Goal: Task Accomplishment & Management: Use online tool/utility

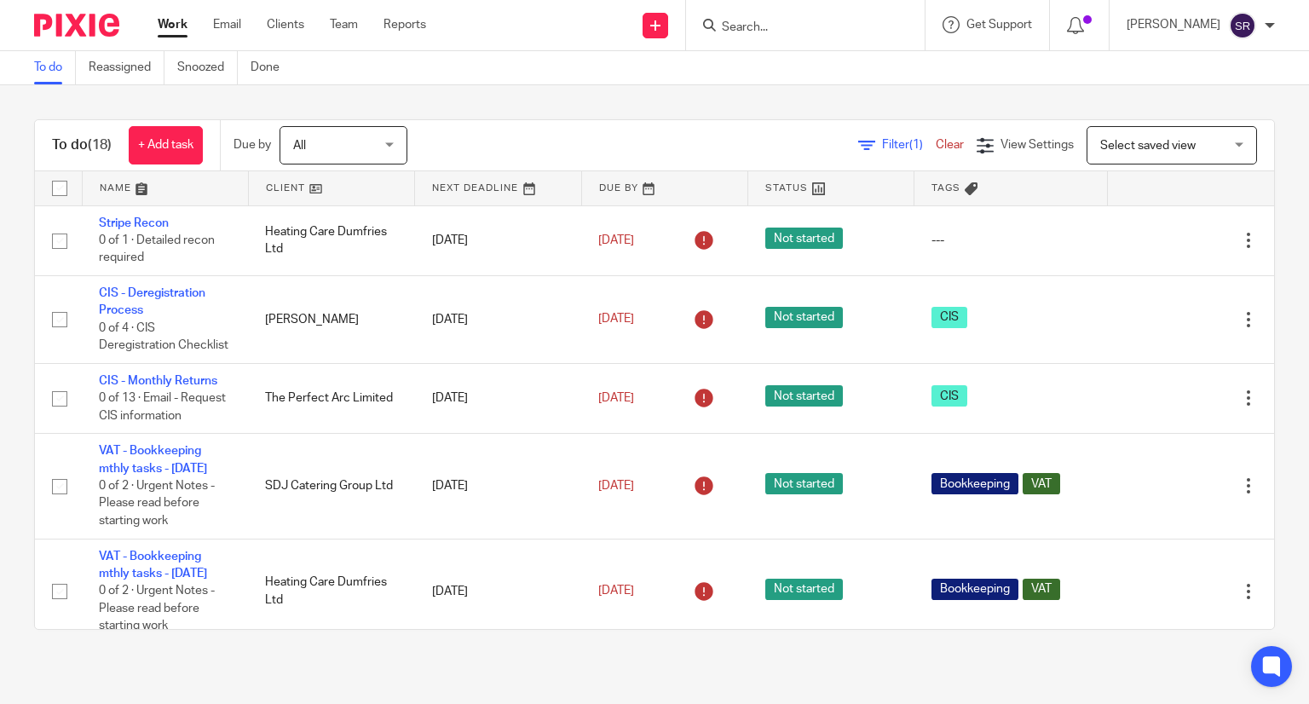
scroll to position [325, 0]
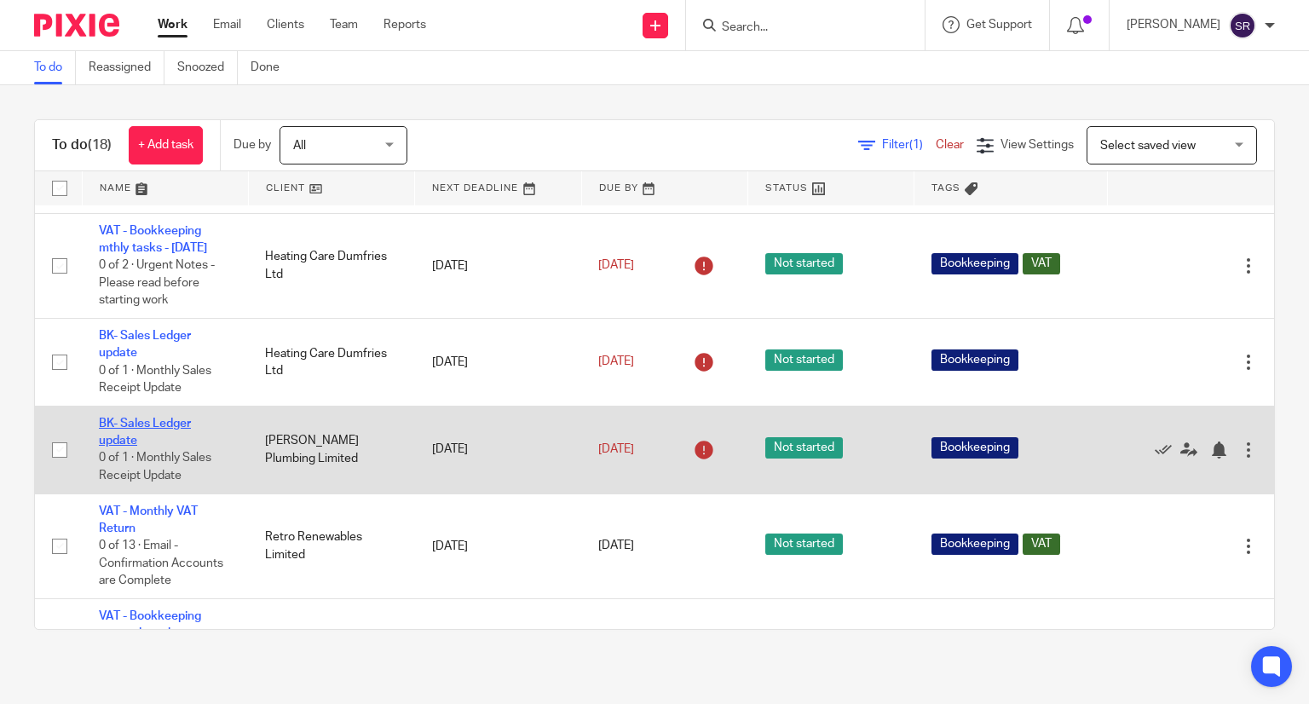
click at [147, 446] on link "BK- Sales Ledger update" at bounding box center [145, 432] width 92 height 29
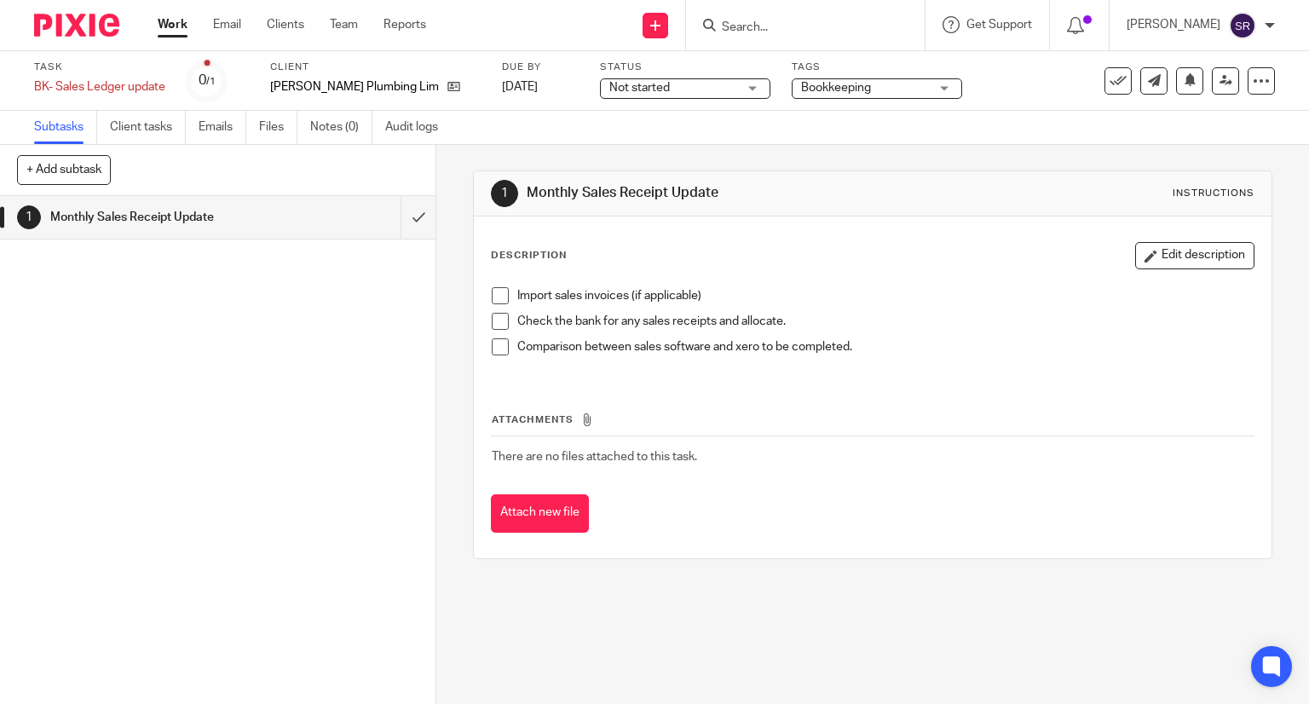
click at [498, 287] on span at bounding box center [500, 295] width 17 height 17
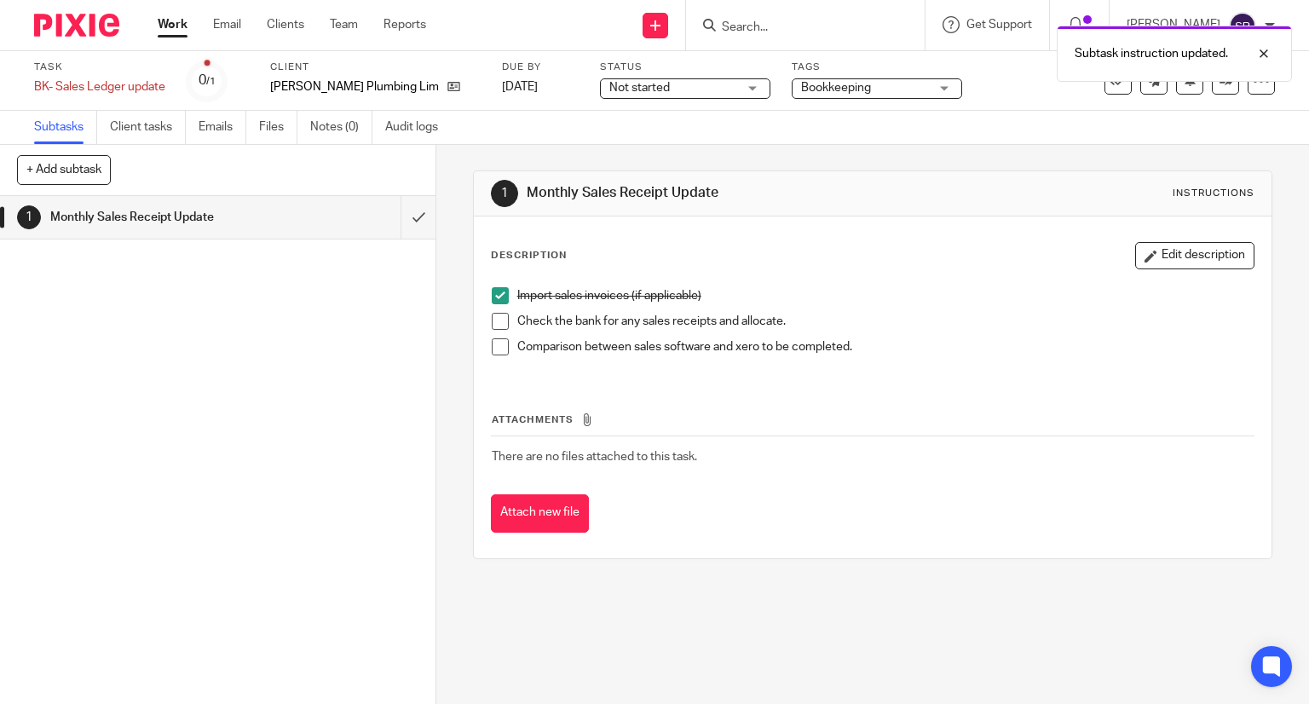
drag, startPoint x: 495, startPoint y: 314, endPoint x: 497, endPoint y: 331, distance: 18.0
click at [495, 314] on span at bounding box center [500, 321] width 17 height 17
click at [497, 339] on span at bounding box center [500, 346] width 17 height 17
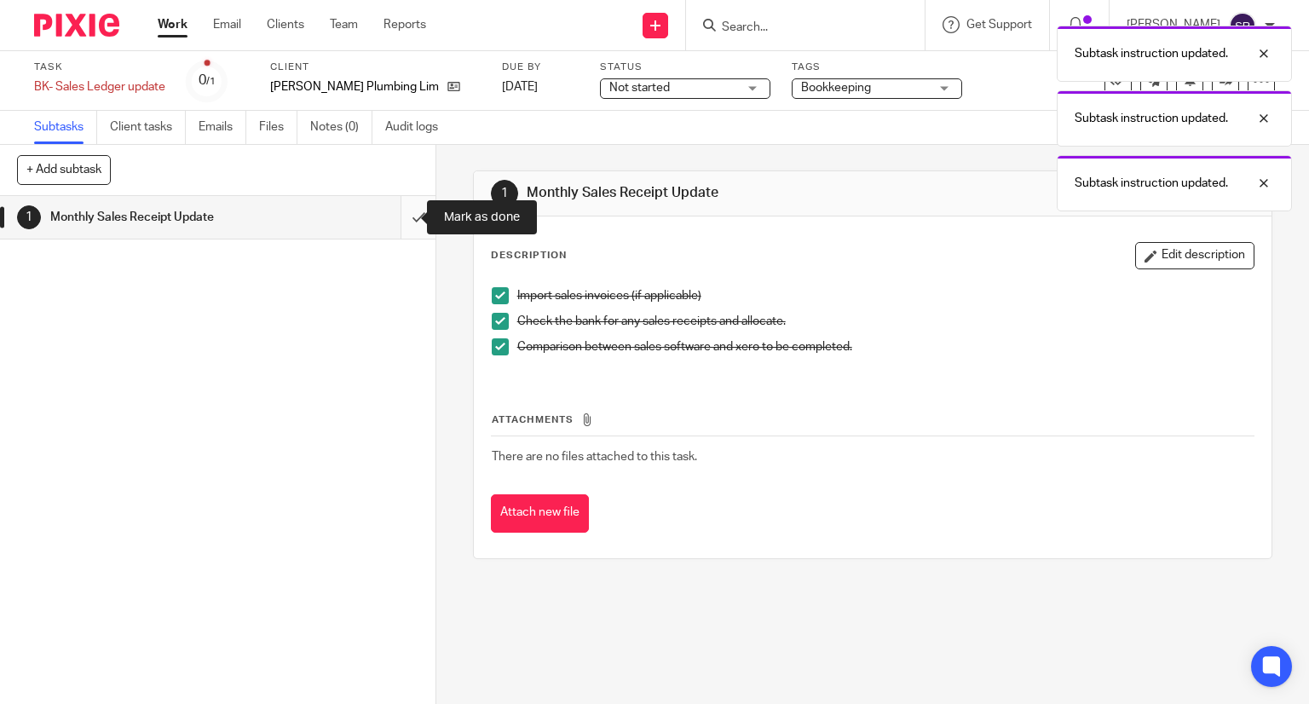
click at [403, 221] on input "submit" at bounding box center [217, 217] width 435 height 43
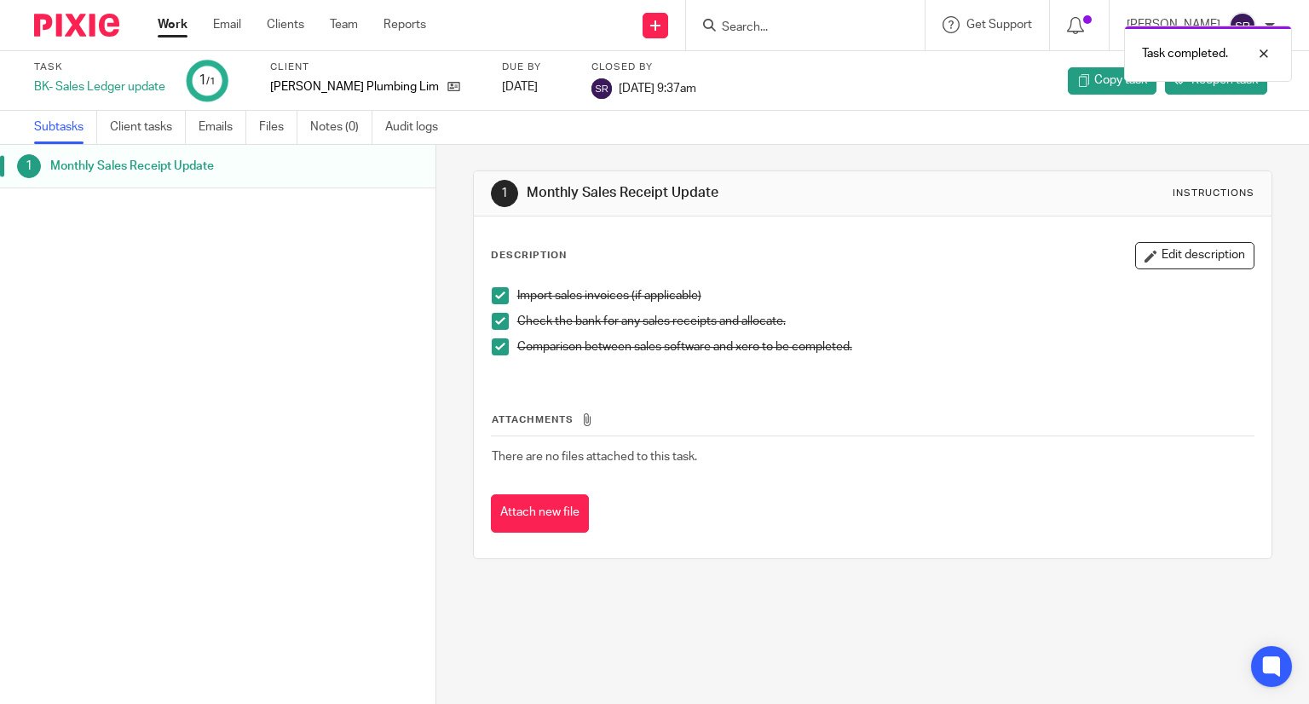
click at [167, 22] on link "Work" at bounding box center [173, 24] width 30 height 17
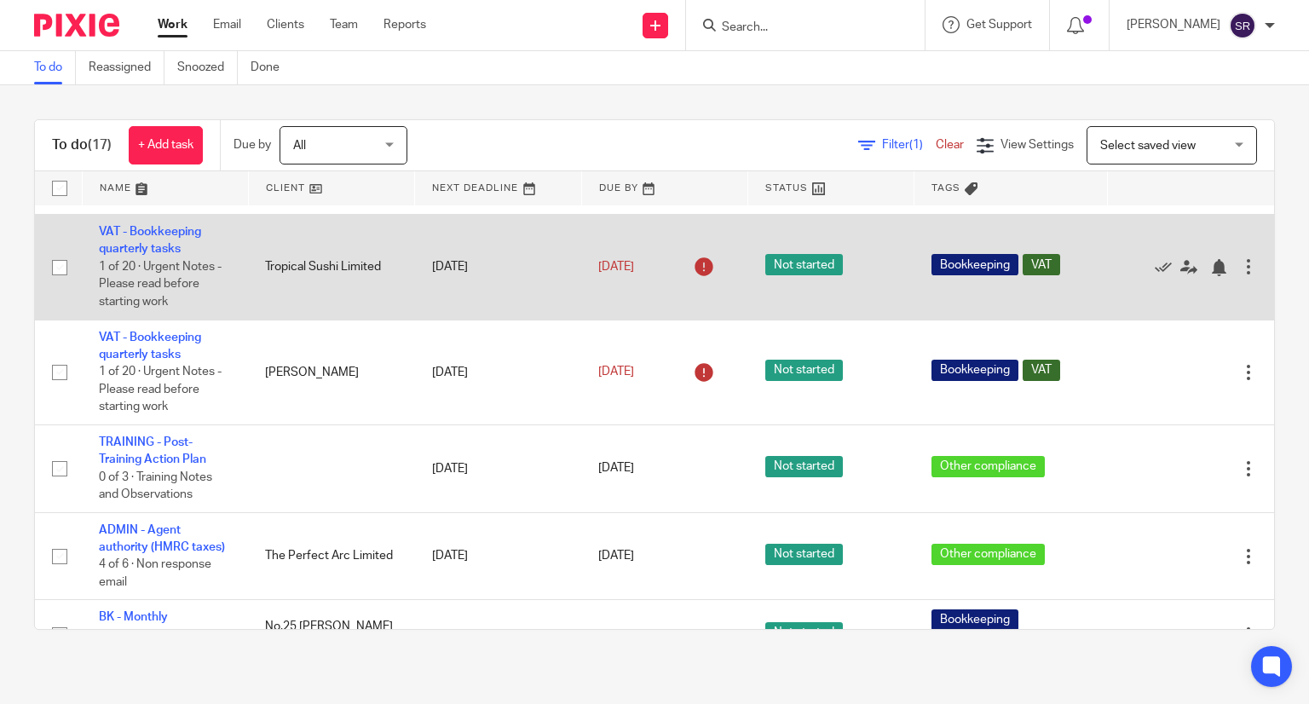
scroll to position [852, 0]
